Goal: Transaction & Acquisition: Purchase product/service

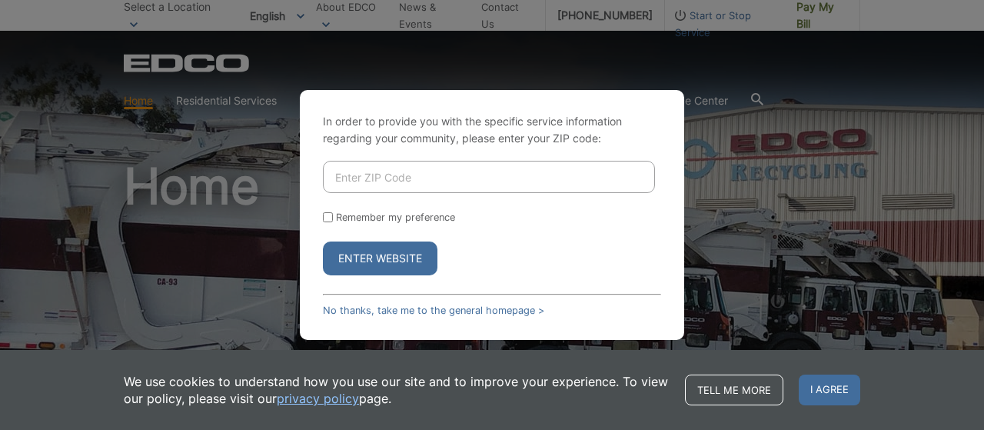
click at [457, 182] on input "Enter ZIP Code" at bounding box center [489, 177] width 332 height 32
type input "0"
type input "91941"
click at [365, 256] on button "Enter Website" at bounding box center [380, 258] width 114 height 34
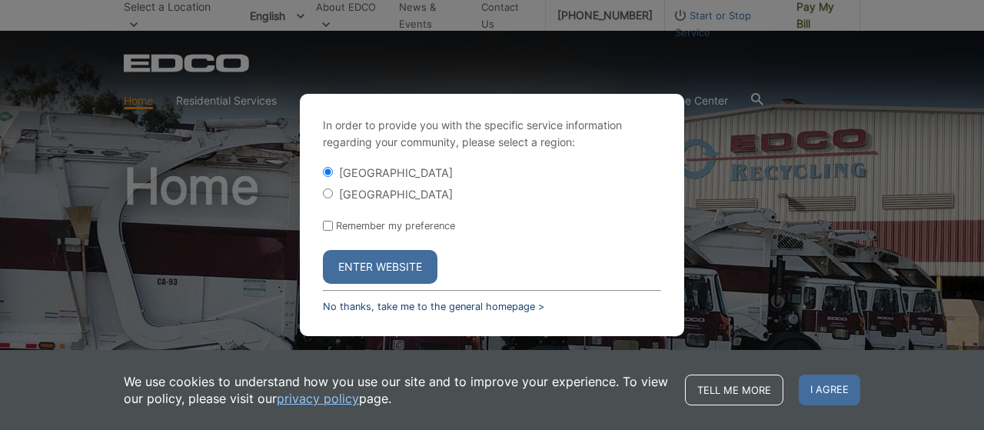
click at [384, 305] on link "No thanks, take me to the general homepage >" at bounding box center [433, 306] width 221 height 12
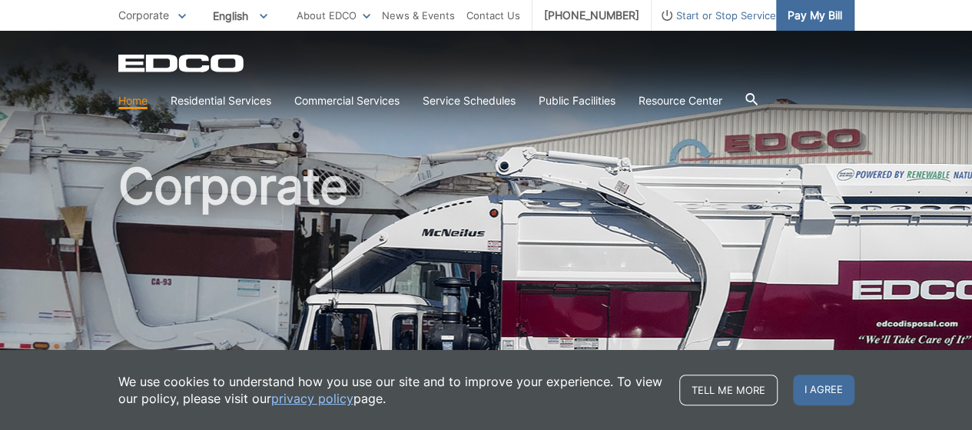
click at [799, 13] on span "Pay My Bill" at bounding box center [815, 15] width 55 height 17
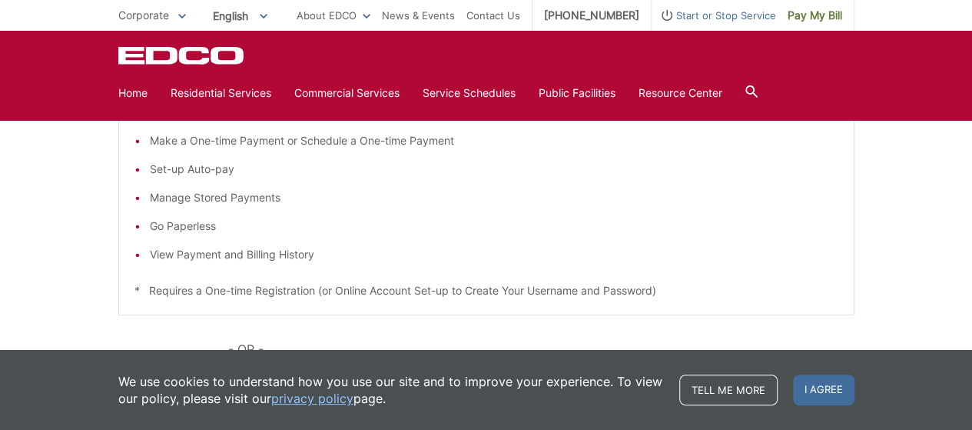
scroll to position [266, 0]
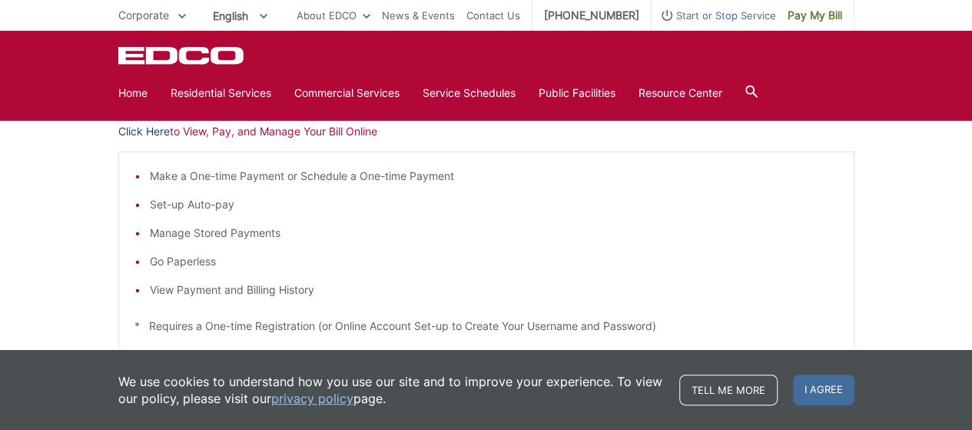
click at [147, 127] on link "Click Here" at bounding box center [143, 131] width 51 height 17
click at [154, 134] on link "Click Here" at bounding box center [143, 131] width 51 height 17
